Goal: Find contact information: Find contact information

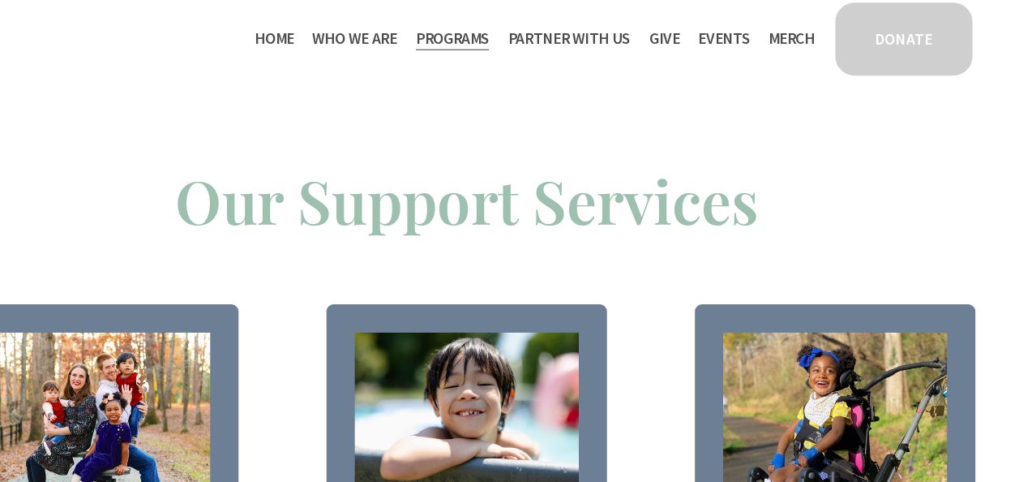
scroll to position [1396, 0]
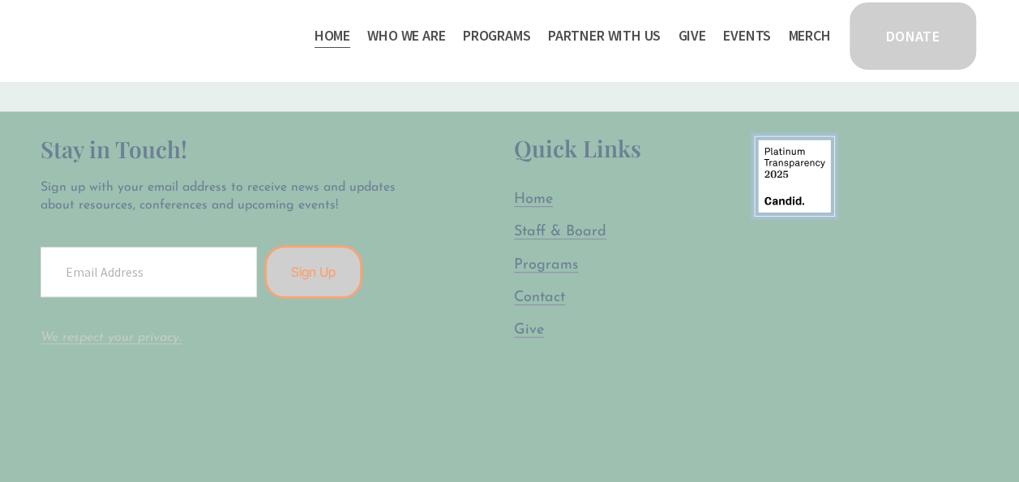
scroll to position [3825, 0]
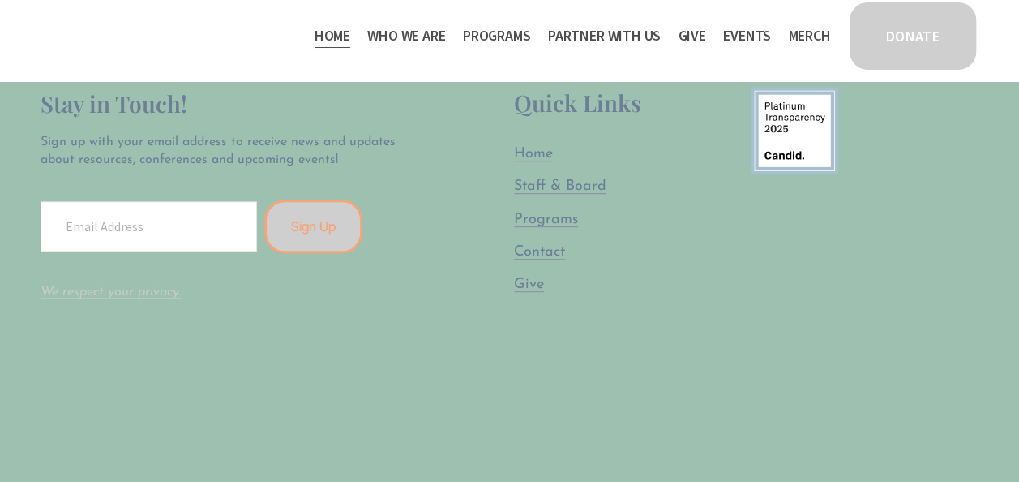
click at [545, 223] on span "Programs" at bounding box center [546, 219] width 64 height 15
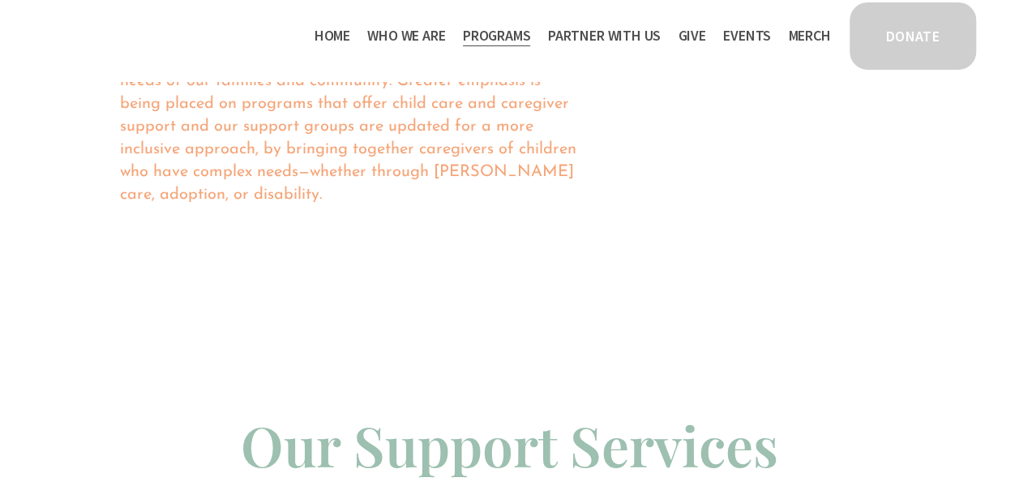
scroll to position [940, 0]
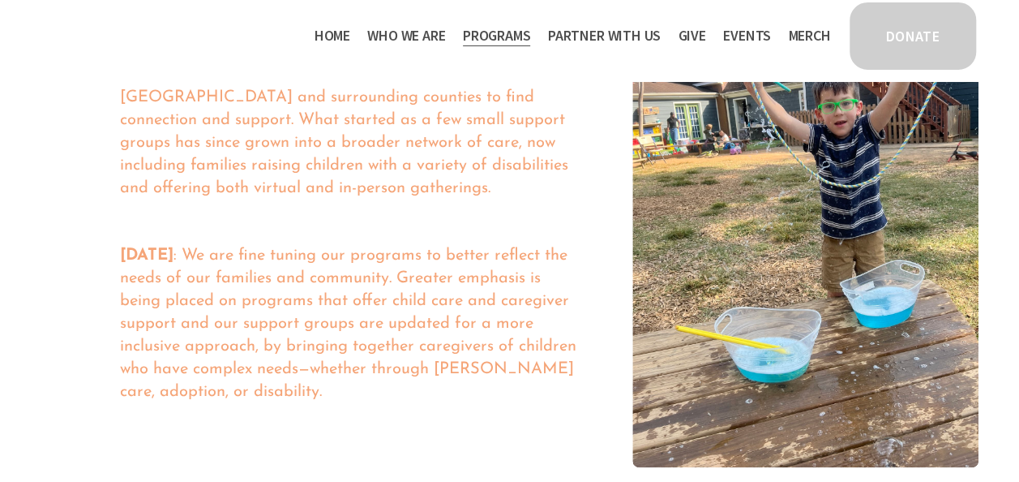
click at [0, 0] on span "Staff & Board" at bounding box center [0, 0] width 0 height 0
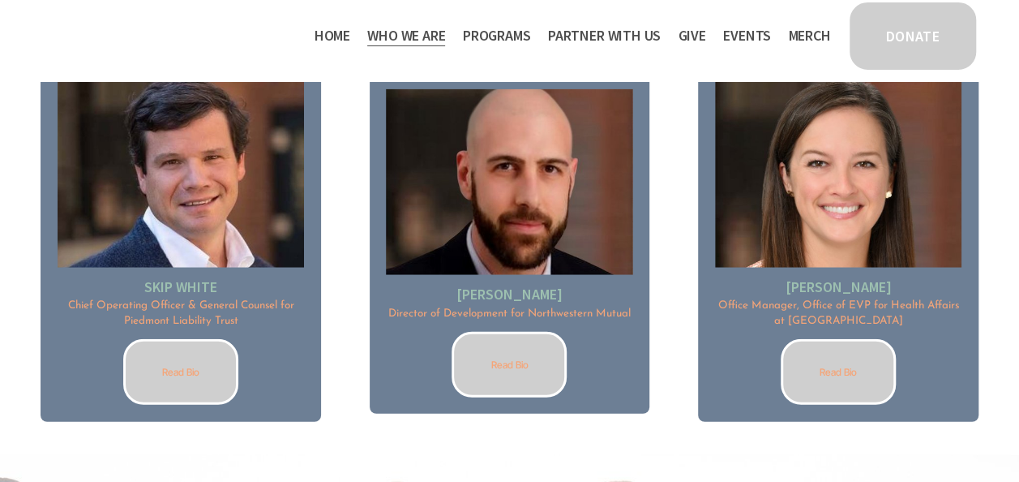
scroll to position [1980, 0]
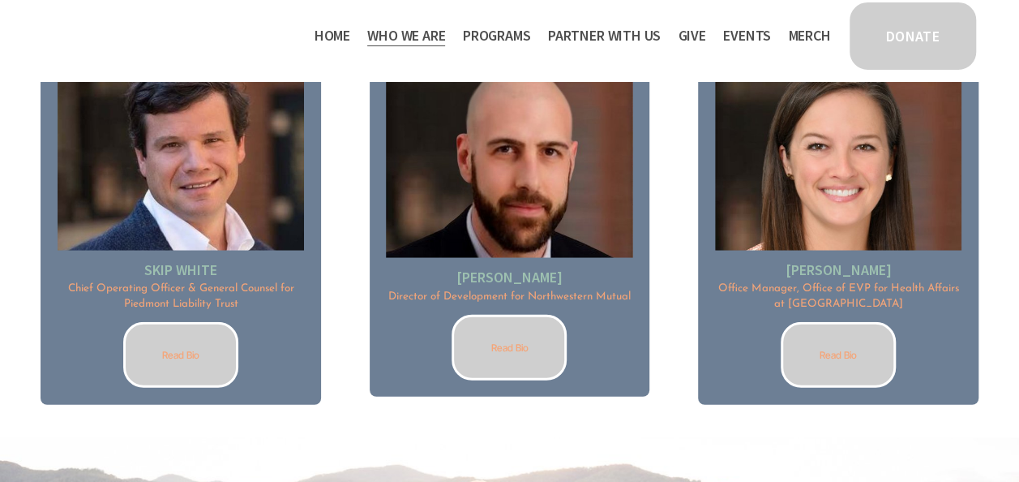
click at [846, 371] on link "Read Bio" at bounding box center [838, 355] width 115 height 66
